Goal: Check status: Check status

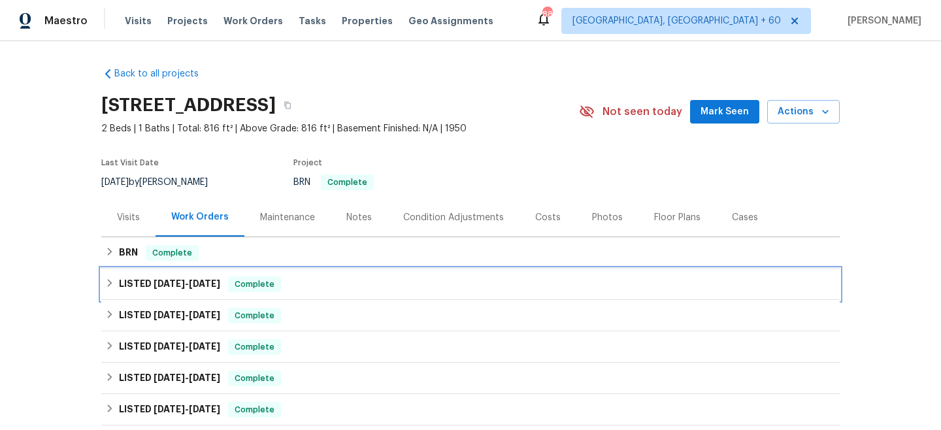
click at [185, 287] on span "[DATE]" at bounding box center [169, 283] width 31 height 9
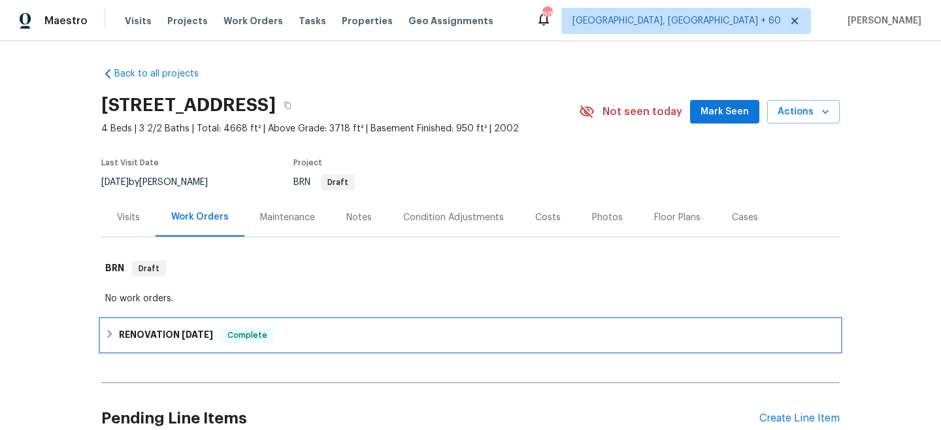
click at [287, 329] on div "RENOVATION [DATE] Complete" at bounding box center [470, 335] width 731 height 16
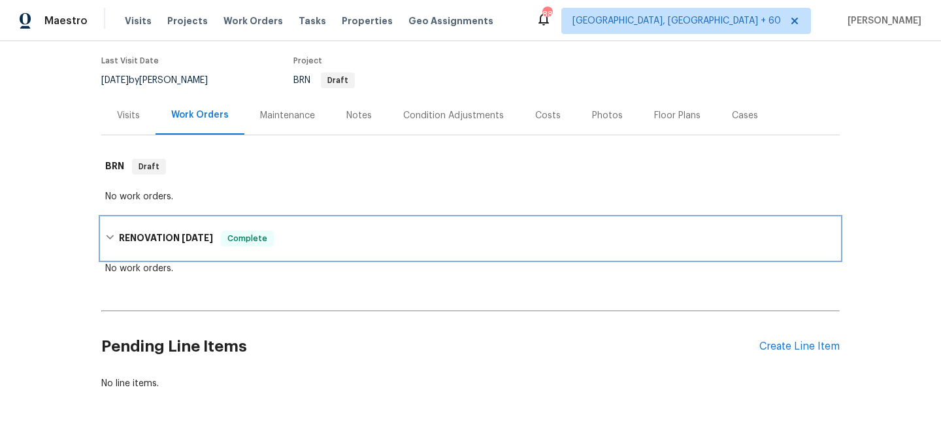
scroll to position [104, 0]
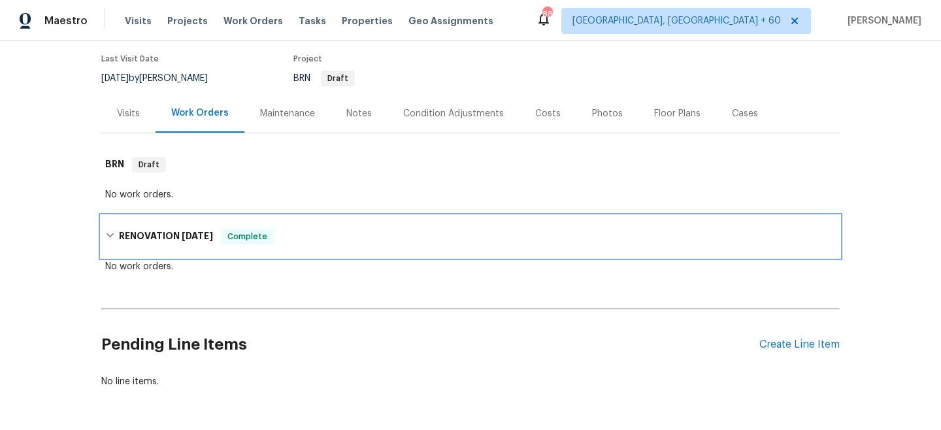
click at [145, 234] on h6 "RENOVATION [DATE]" at bounding box center [166, 237] width 94 height 16
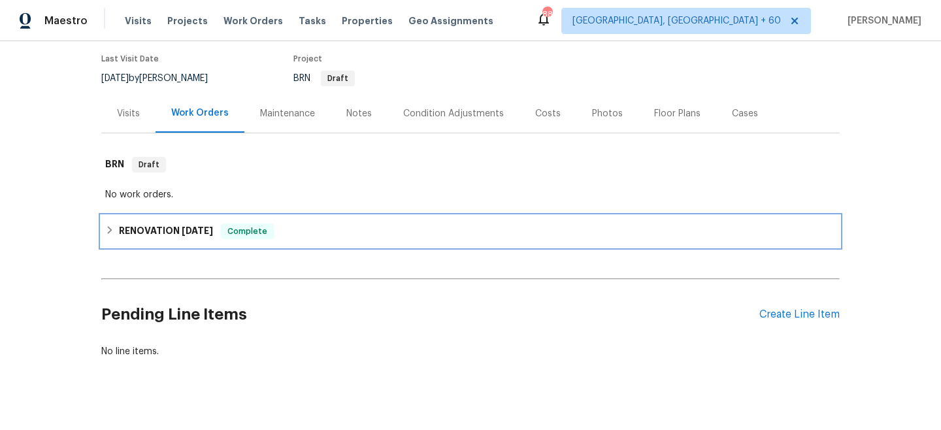
scroll to position [0, 0]
